Goal: Information Seeking & Learning: Check status

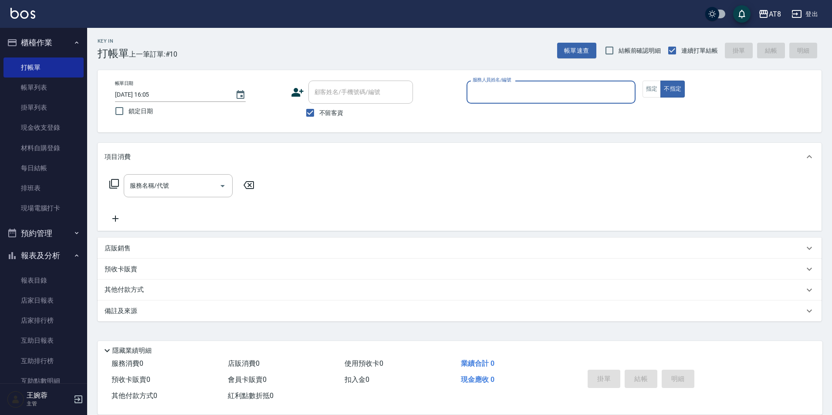
click at [39, 251] on button "報表及分析" at bounding box center [43, 255] width 80 height 23
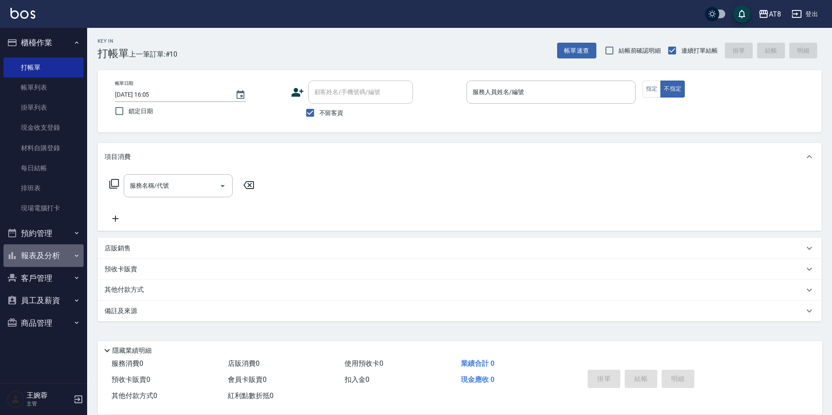
click at [42, 261] on button "報表及分析" at bounding box center [43, 255] width 80 height 23
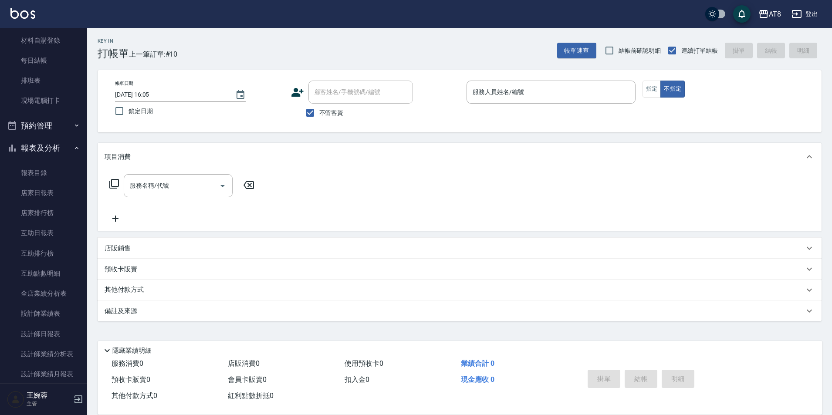
scroll to position [186, 0]
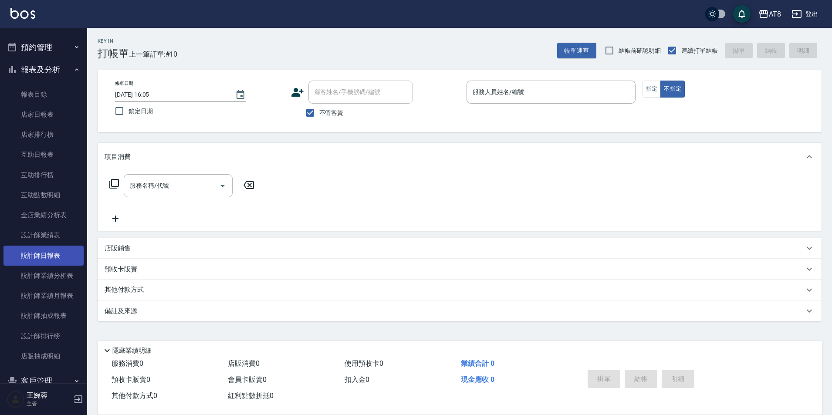
click at [58, 257] on link "設計師日報表" at bounding box center [43, 256] width 80 height 20
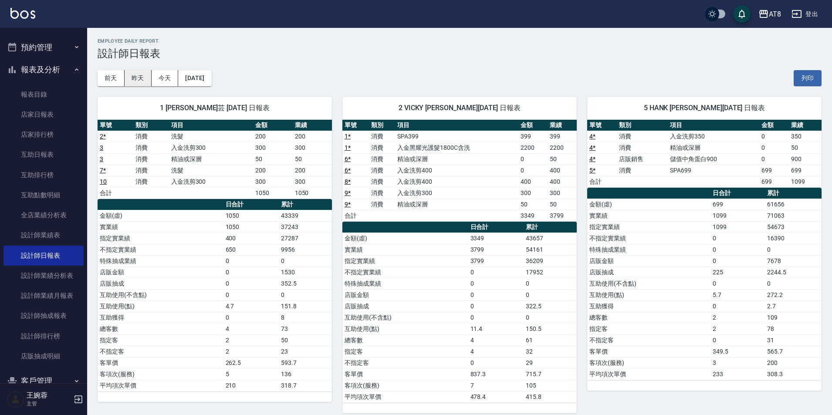
click at [138, 79] on button "昨天" at bounding box center [138, 78] width 27 height 16
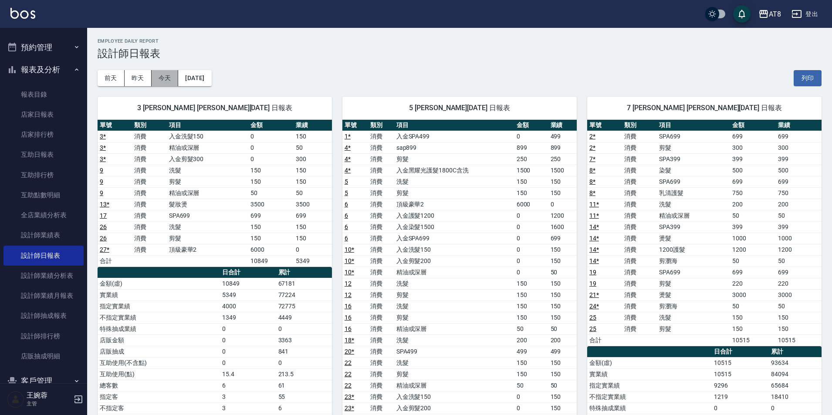
click at [167, 80] on button "今天" at bounding box center [165, 78] width 27 height 16
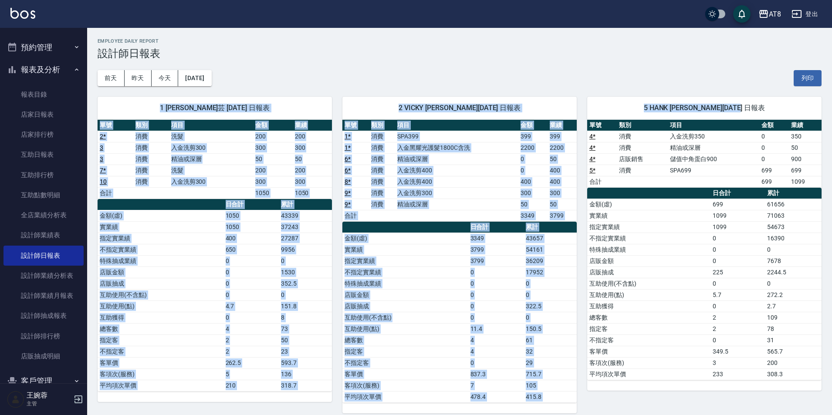
drag, startPoint x: 832, startPoint y: 85, endPoint x: 836, endPoint y: 116, distance: 30.8
click at [832, 116] on html "AT8 登出 櫃檯作業 打帳單 帳單列表 掛單列表 現金收支登錄 材料自購登錄 每日結帳 排班表 現場電腦打卡 預約管理 預約管理 單日預約紀錄 單週預約紀錄…" at bounding box center [416, 212] width 832 height 424
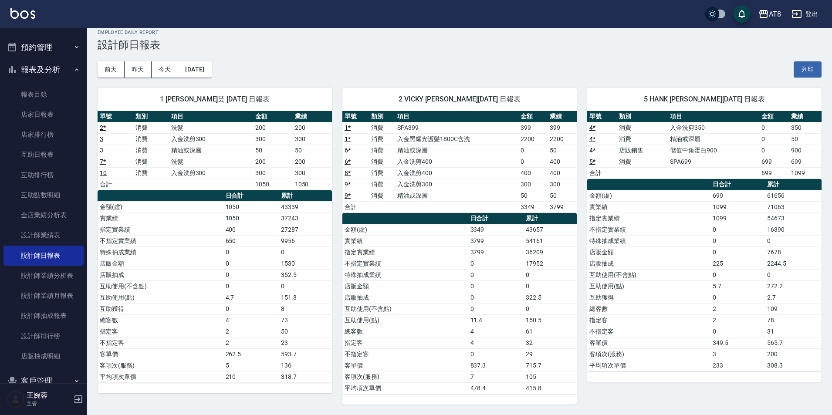
click at [597, 62] on div "[DATE] [DATE] [DATE] [DATE] 列印" at bounding box center [460, 69] width 724 height 37
click at [134, 71] on button "昨天" at bounding box center [138, 69] width 27 height 16
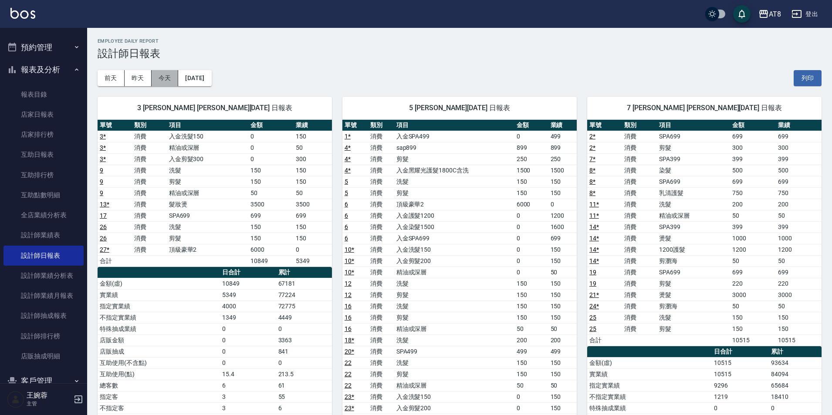
click at [168, 77] on button "今天" at bounding box center [165, 78] width 27 height 16
